Goal: Information Seeking & Learning: Learn about a topic

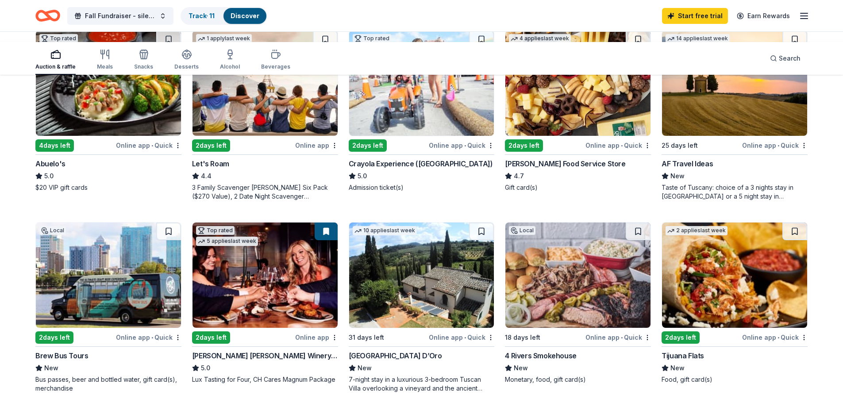
scroll to position [575, 0]
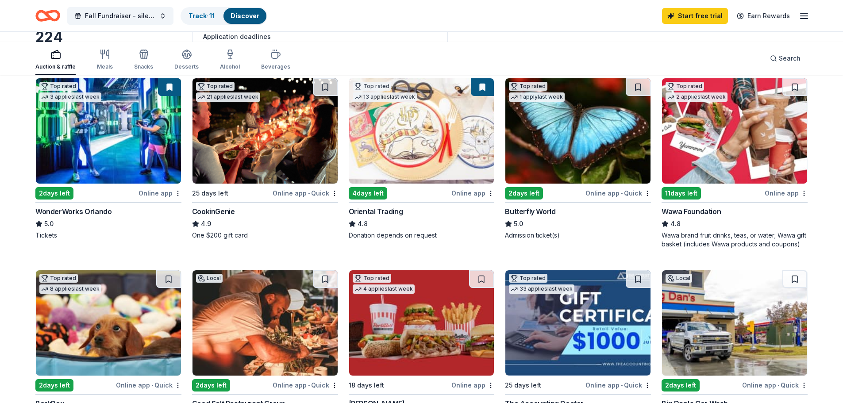
scroll to position [88, 0]
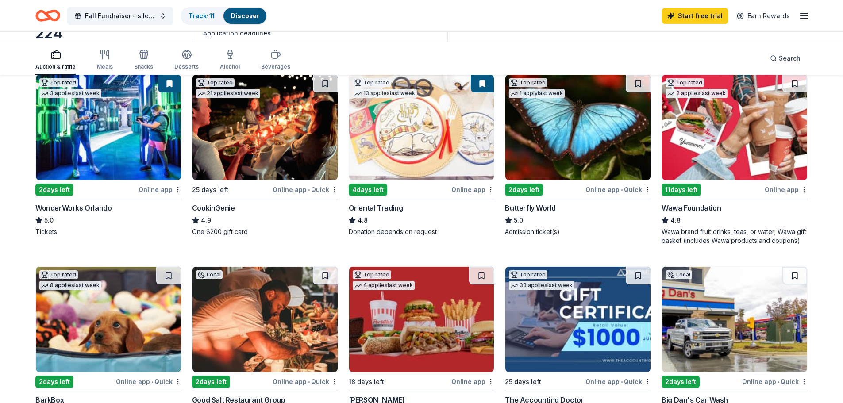
click at [281, 195] on div "Online app • Quick" at bounding box center [304, 189] width 65 height 11
click at [403, 213] on div "Oriental Trading" at bounding box center [376, 208] width 54 height 11
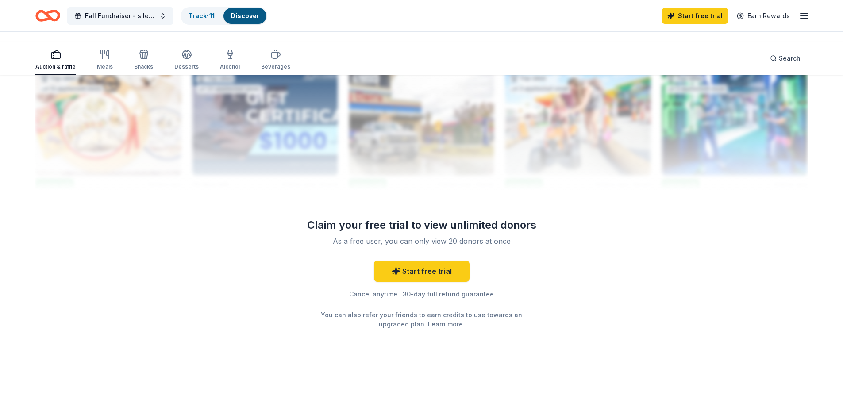
scroll to position [1371, 0]
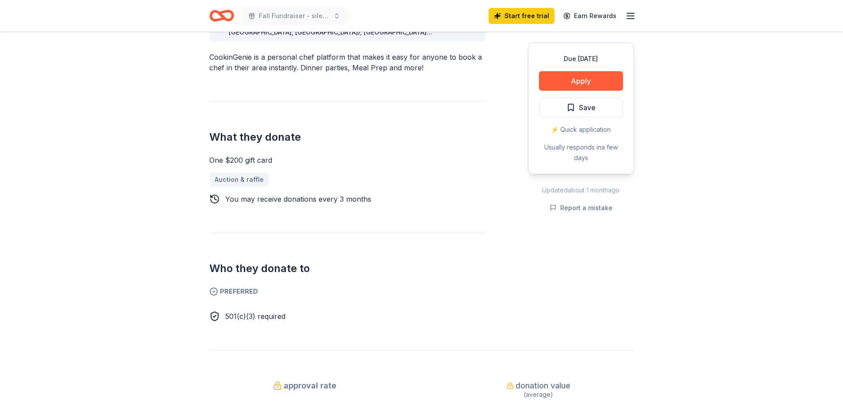
scroll to position [265, 0]
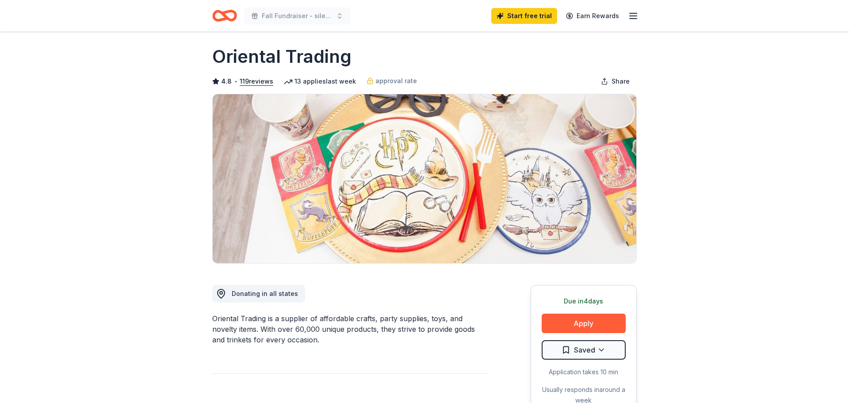
scroll to position [91, 0]
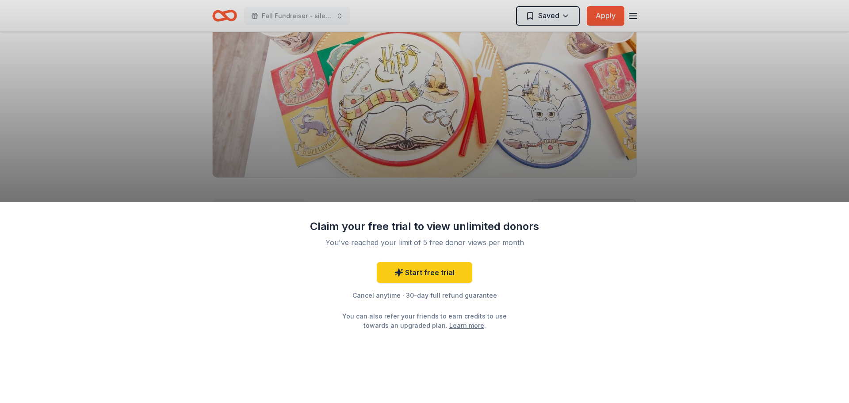
click at [593, 31] on div "Claim your free trial to view unlimited donors You've reached your limit of 5 f…" at bounding box center [424, 201] width 849 height 403
click at [552, 228] on div "Claim your free trial to view unlimited donors You've reached your limit of 5 f…" at bounding box center [424, 303] width 849 height 202
